Goal: Transaction & Acquisition: Book appointment/travel/reservation

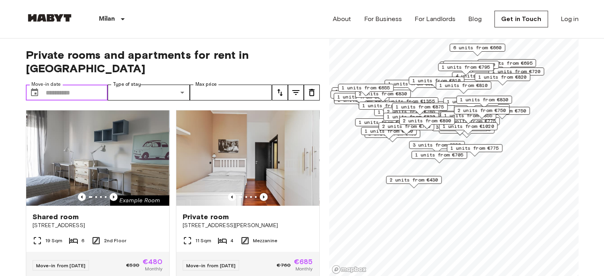
click at [70, 85] on input "Move-in date" at bounding box center [77, 93] width 62 height 16
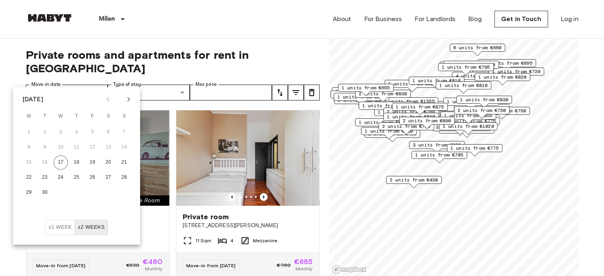
click at [127, 98] on icon "Next month" at bounding box center [128, 99] width 3 height 5
click at [62, 132] on button "1" at bounding box center [61, 132] width 14 height 14
type input "**********"
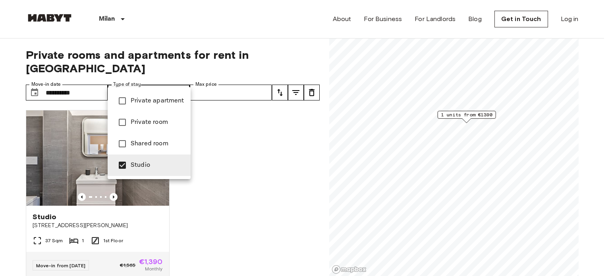
type input "**********"
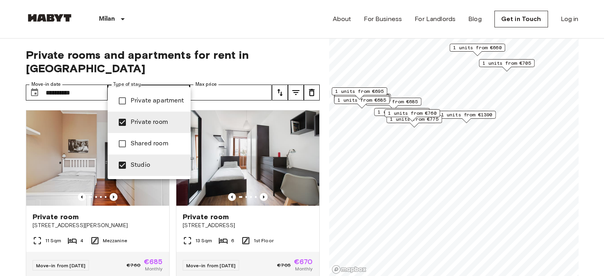
click at [214, 81] on div at bounding box center [305, 138] width 610 height 276
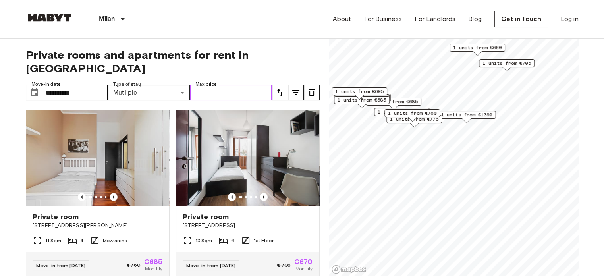
click at [243, 85] on input "Max price" at bounding box center [231, 93] width 82 height 16
click at [214, 85] on input "Max price" at bounding box center [231, 93] width 82 height 16
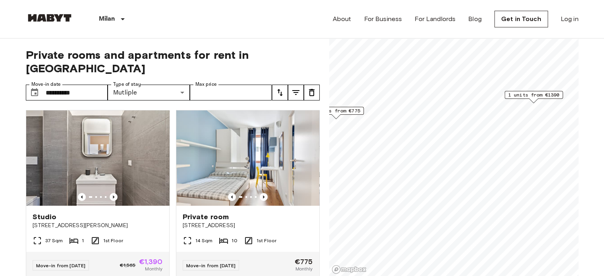
click at [533, 93] on span "1 units from €1390" at bounding box center [533, 94] width 51 height 7
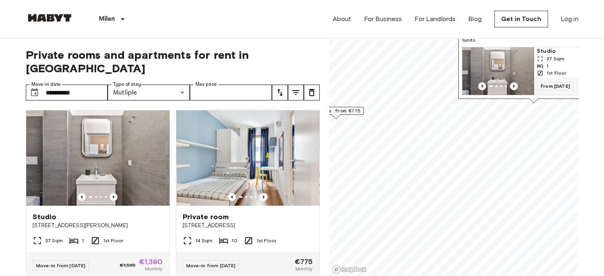
click at [512, 48] on img "Map marker" at bounding box center [497, 71] width 71 height 48
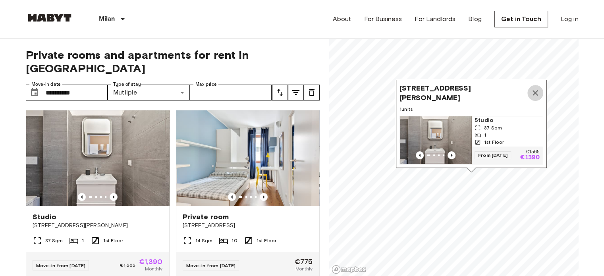
click at [539, 88] on icon "Map marker" at bounding box center [536, 93] width 10 height 10
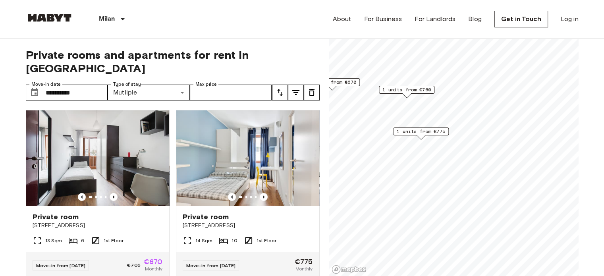
click at [419, 129] on span "1 units from €775" at bounding box center [421, 131] width 48 height 7
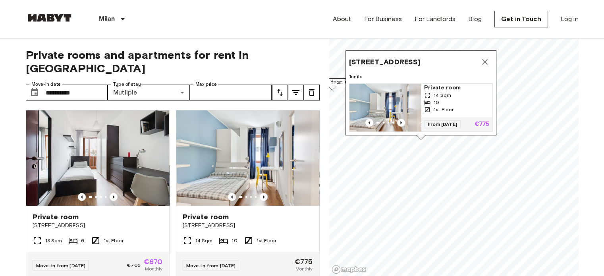
click at [403, 91] on img "Map marker" at bounding box center [384, 108] width 71 height 48
click at [485, 57] on icon "Map marker" at bounding box center [485, 62] width 10 height 10
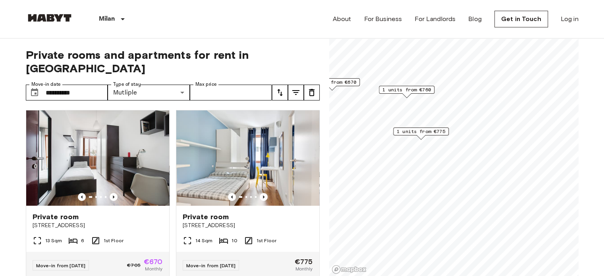
click at [416, 88] on span "1 units from €760" at bounding box center [406, 89] width 48 height 7
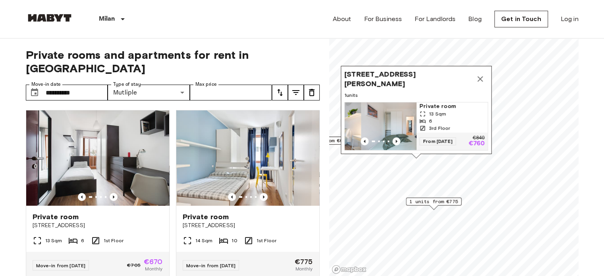
drag, startPoint x: 380, startPoint y: 56, endPoint x: 400, endPoint y: 136, distance: 82.5
click at [400, 136] on img "Map marker" at bounding box center [396, 126] width 71 height 48
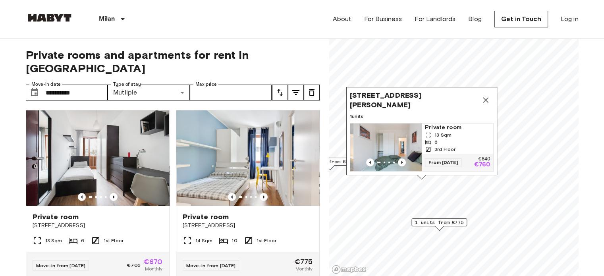
click at [400, 135] on img "Map marker" at bounding box center [388, 148] width 71 height 48
click at [486, 97] on icon "Map marker" at bounding box center [486, 100] width 10 height 10
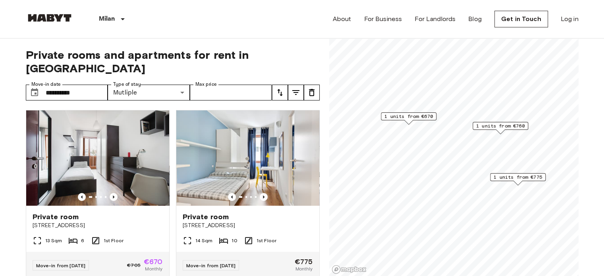
click at [410, 117] on span "1 units from €670" at bounding box center [408, 116] width 48 height 7
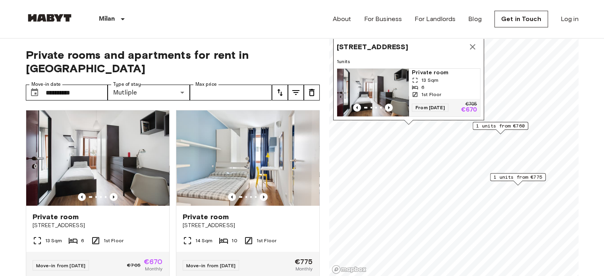
click at [383, 88] on img "Map marker" at bounding box center [372, 93] width 71 height 48
click at [476, 42] on icon "Map marker" at bounding box center [473, 47] width 10 height 10
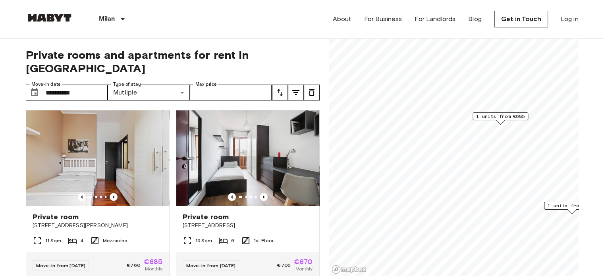
click at [507, 116] on span "1 units from €685" at bounding box center [500, 116] width 48 height 7
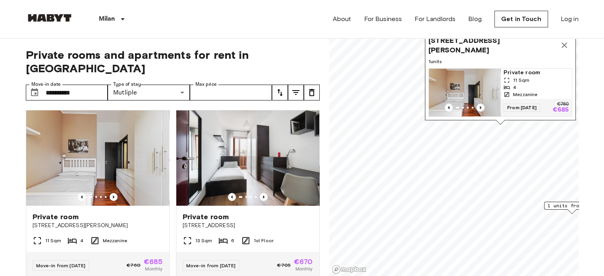
click at [479, 87] on img "Map marker" at bounding box center [464, 93] width 71 height 48
click at [315, 46] on div "**********" at bounding box center [173, 158] width 294 height 238
click at [564, 42] on icon "Map marker" at bounding box center [565, 45] width 6 height 6
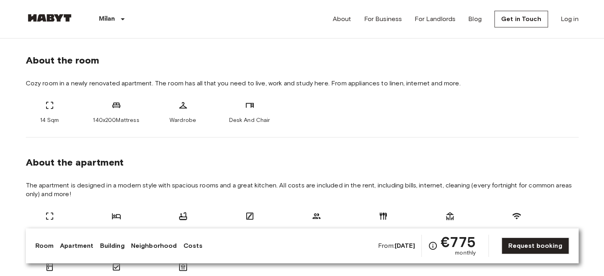
scroll to position [79, 0]
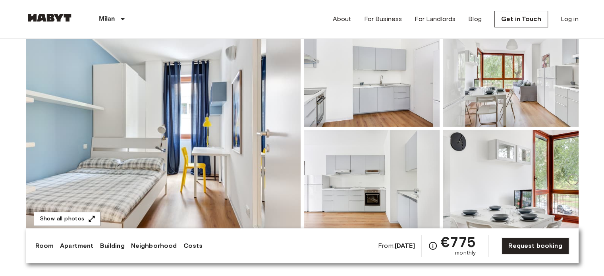
click at [249, 159] on img at bounding box center [163, 128] width 275 height 211
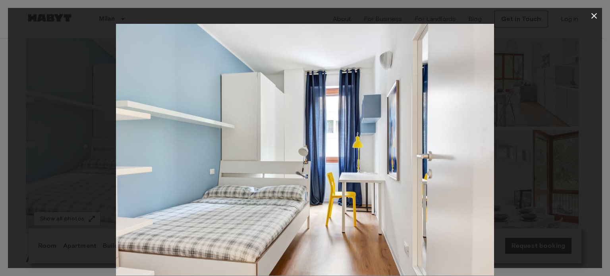
click at [594, 14] on icon "button" at bounding box center [594, 16] width 10 height 10
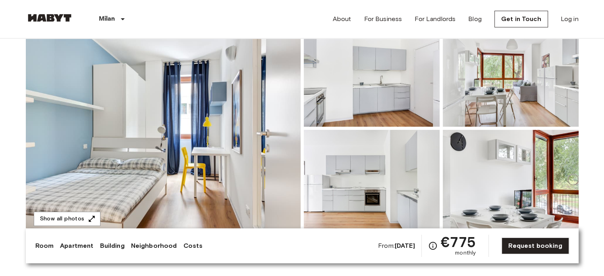
click at [517, 75] on img at bounding box center [511, 75] width 136 height 104
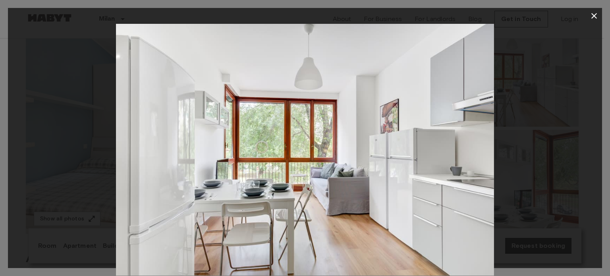
click at [594, 15] on icon "button" at bounding box center [594, 16] width 10 height 10
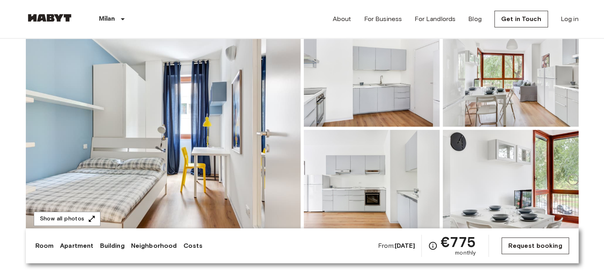
click at [529, 239] on link "Request booking" at bounding box center [535, 245] width 67 height 17
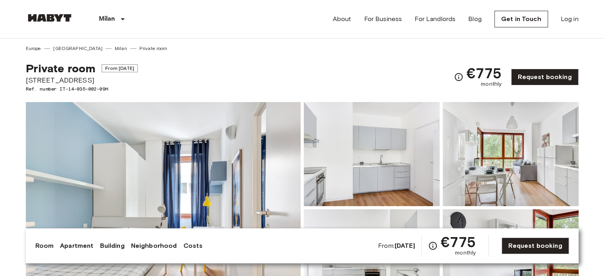
scroll to position [79, 0]
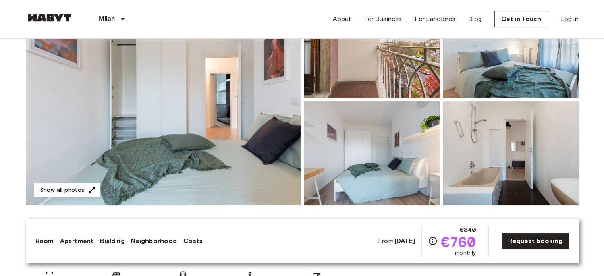
scroll to position [119, 0]
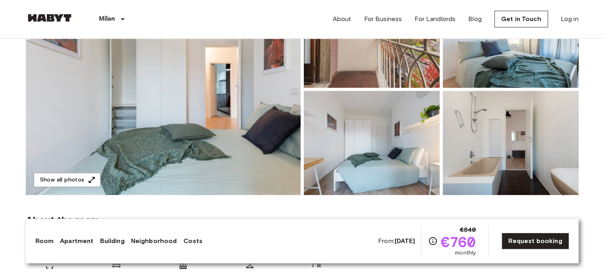
click at [233, 124] on img at bounding box center [163, 89] width 275 height 211
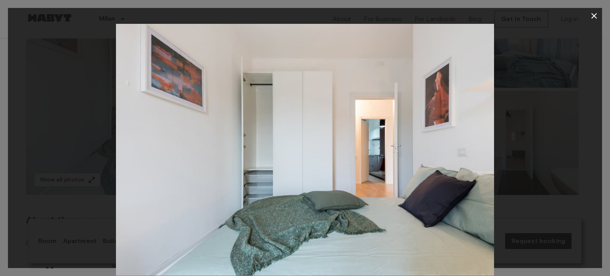
click at [594, 12] on icon "button" at bounding box center [594, 16] width 10 height 10
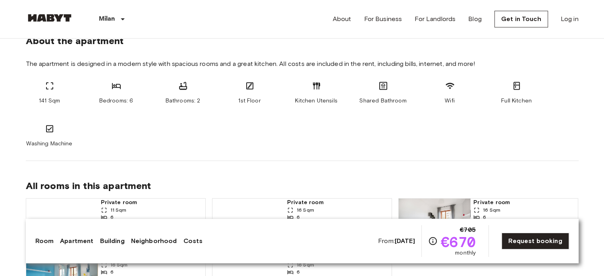
scroll to position [556, 0]
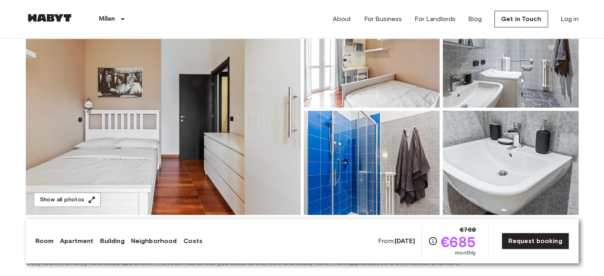
scroll to position [119, 0]
